Goal: Find specific page/section: Find specific page/section

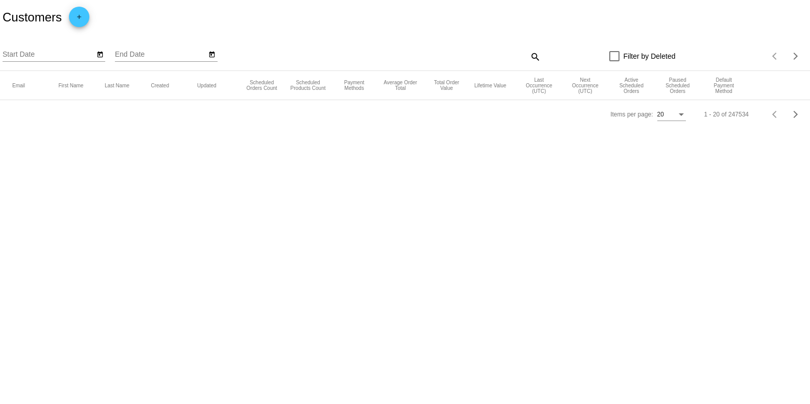
click at [531, 56] on mat-icon "search" at bounding box center [535, 57] width 12 height 16
click at [427, 50] on div "Search" at bounding box center [440, 52] width 202 height 20
paste input "[EMAIL_ADDRESS][DOMAIN_NAME]"
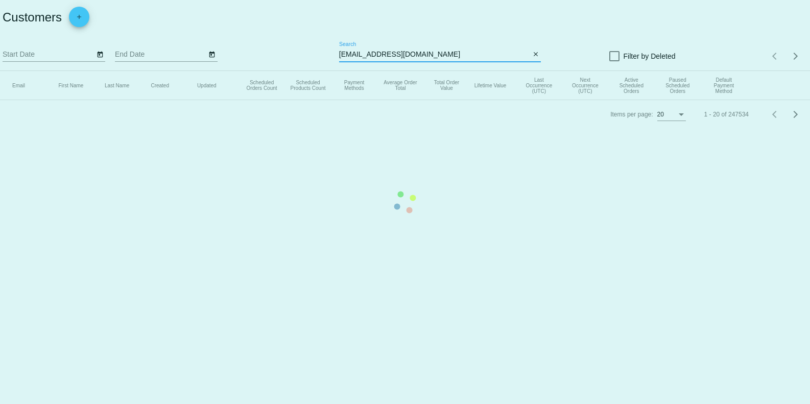
type input "[EMAIL_ADDRESS][DOMAIN_NAME]"
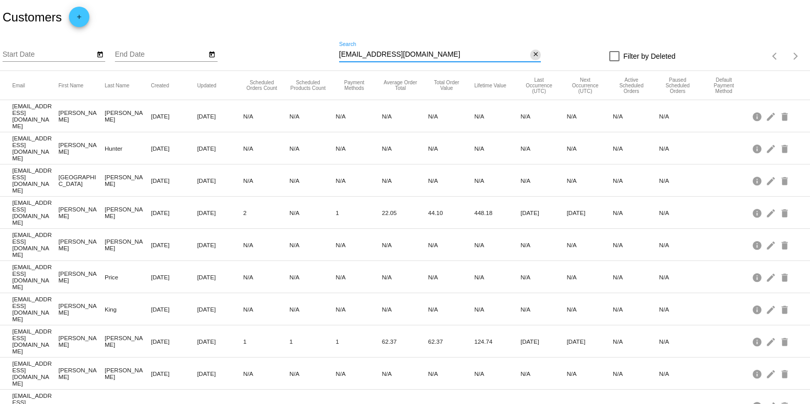
click at [532, 50] on span "close" at bounding box center [535, 54] width 7 height 8
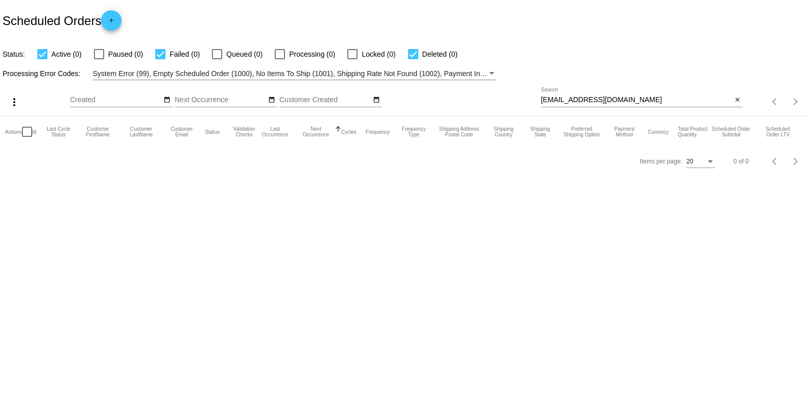
click at [697, 99] on input "[EMAIL_ADDRESS][DOMAIN_NAME]" at bounding box center [636, 100] width 191 height 8
paste input "[EMAIL_ADDRESS][DOMAIN_NAME]"
type input "[EMAIL_ADDRESS][DOMAIN_NAME]"
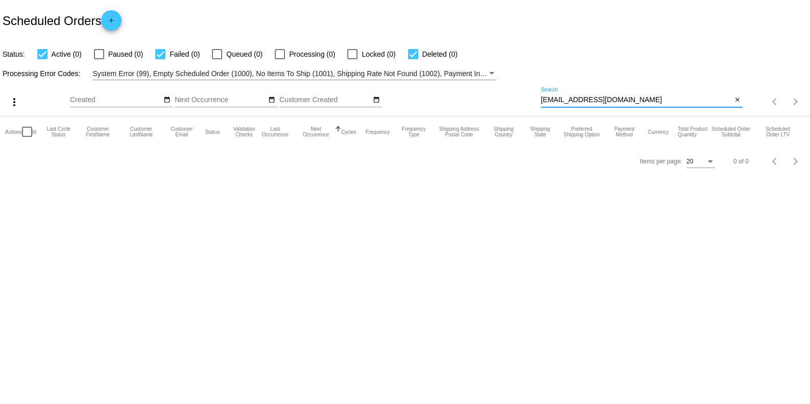
click at [645, 100] on input "[EMAIL_ADDRESS][DOMAIN_NAME]" at bounding box center [636, 100] width 191 height 8
